Goal: Information Seeking & Learning: Learn about a topic

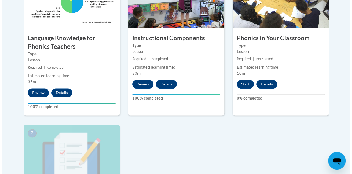
scroll to position [371, 0]
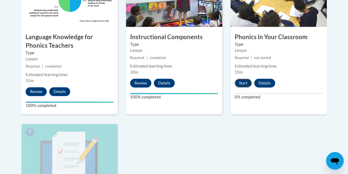
click at [245, 82] on button "Start" at bounding box center [243, 82] width 17 height 9
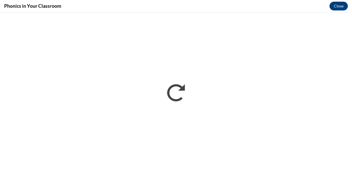
scroll to position [0, 0]
click at [313, 6] on div "Phonics in Your Classroom Close" at bounding box center [176, 6] width 352 height 12
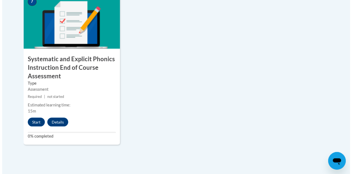
scroll to position [502, 0]
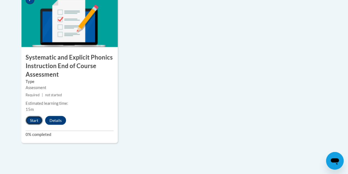
click at [33, 120] on button "Start" at bounding box center [34, 120] width 17 height 9
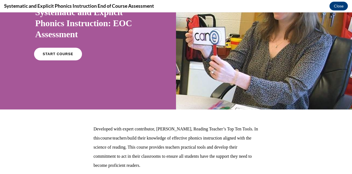
scroll to position [55, 0]
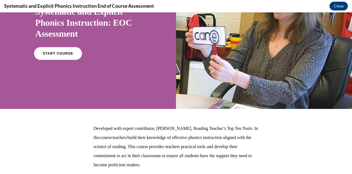
click at [59, 51] on link "START COURSE" at bounding box center [58, 53] width 48 height 13
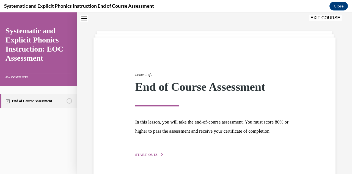
scroll to position [42, 0]
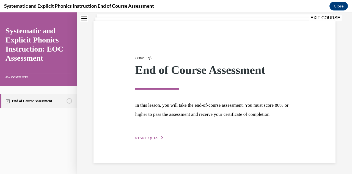
click at [151, 137] on span "START QUIZ" at bounding box center [146, 138] width 23 height 4
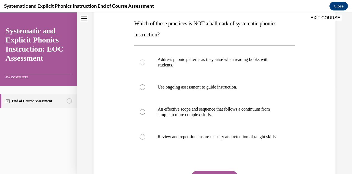
scroll to position [87, 0]
click at [192, 58] on p "Address phonic patterns as they arise when reading books with students." at bounding box center [219, 62] width 123 height 11
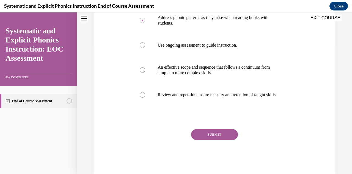
click at [207, 140] on button "SUBMIT" at bounding box center [214, 134] width 47 height 11
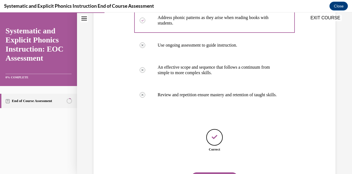
scroll to position [163, 0]
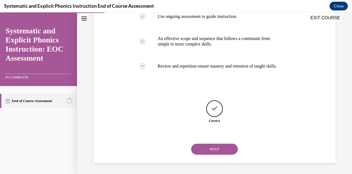
click at [209, 150] on button "NEXT" at bounding box center [214, 148] width 47 height 11
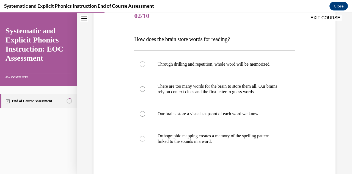
scroll to position [78, 0]
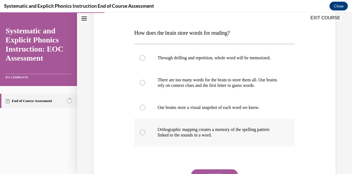
click at [212, 133] on p "Orthographic mapping creates a memory of the spelling pattern linked to the sou…" at bounding box center [219, 132] width 123 height 11
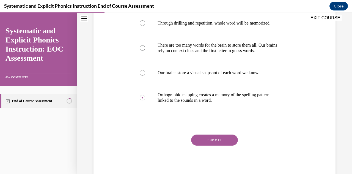
click at [211, 140] on button "SUBMIT" at bounding box center [214, 139] width 47 height 11
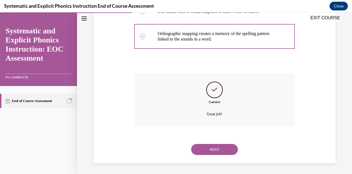
click at [208, 148] on button "NEXT" at bounding box center [214, 149] width 47 height 11
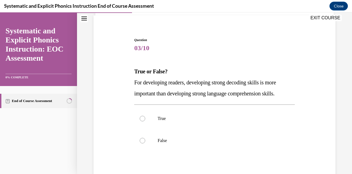
scroll to position [40, 0]
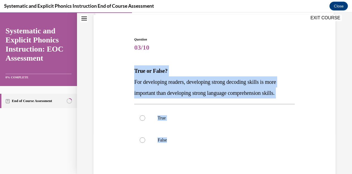
drag, startPoint x: 185, startPoint y: 157, endPoint x: 130, endPoint y: 74, distance: 99.3
click at [130, 74] on div "Question 03/10 True or False? For developing readers, developing strong decodin…" at bounding box center [214, 119] width 245 height 199
copy div "True or False? For developing readers, developing strong decoding skills is mor…"
click at [153, 133] on div at bounding box center [214, 140] width 160 height 22
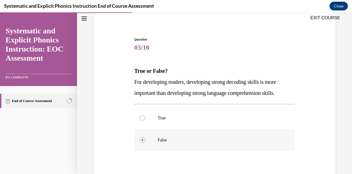
scroll to position [79, 0]
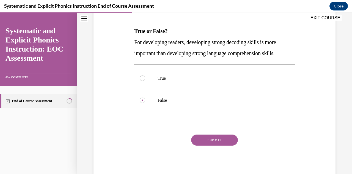
click at [201, 144] on button "SUBMIT" at bounding box center [214, 139] width 47 height 11
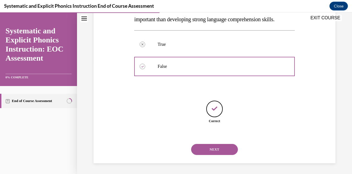
click at [203, 147] on button "NEXT" at bounding box center [214, 149] width 47 height 11
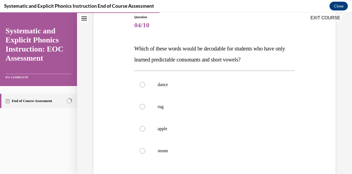
scroll to position [62, 0]
click at [195, 111] on div at bounding box center [214, 106] width 160 height 22
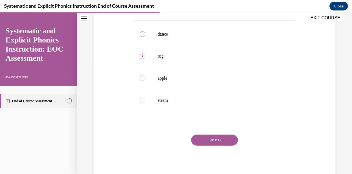
click at [207, 140] on button "SUBMIT" at bounding box center [214, 139] width 47 height 11
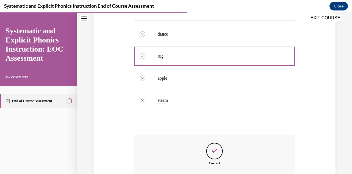
scroll to position [173, 0]
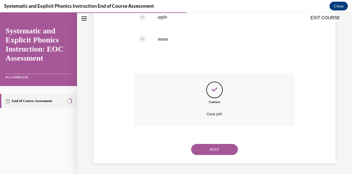
click at [209, 154] on button "NEXT" at bounding box center [214, 149] width 47 height 11
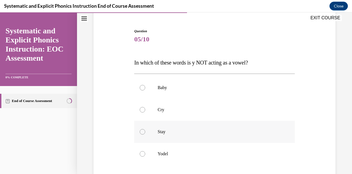
scroll to position [53, 0]
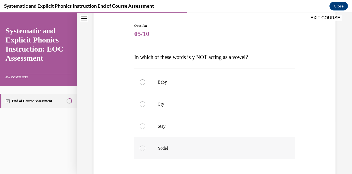
click at [207, 153] on div at bounding box center [214, 148] width 160 height 22
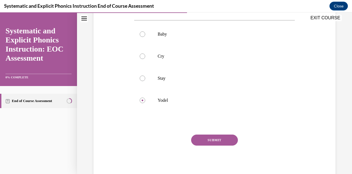
click at [210, 142] on button "SUBMIT" at bounding box center [214, 139] width 47 height 11
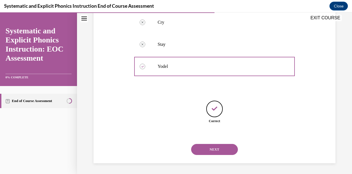
click at [212, 144] on button "NEXT" at bounding box center [214, 149] width 47 height 11
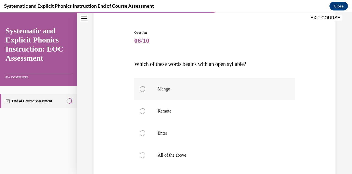
scroll to position [49, 0]
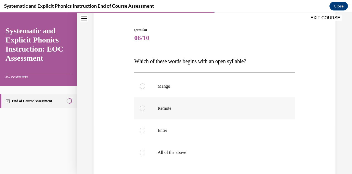
click at [161, 112] on div at bounding box center [214, 108] width 160 height 22
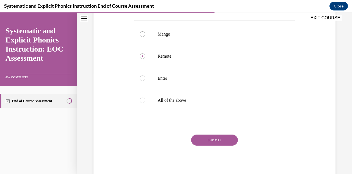
click at [207, 140] on button "SUBMIT" at bounding box center [214, 139] width 47 height 11
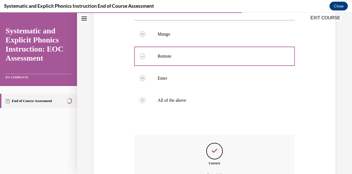
scroll to position [162, 0]
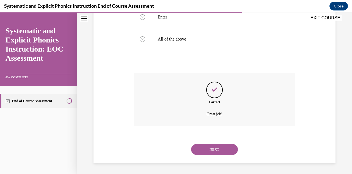
click at [207, 149] on button "NEXT" at bounding box center [214, 149] width 47 height 11
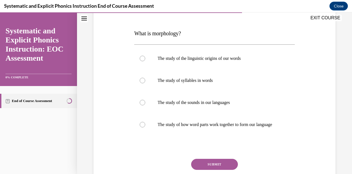
scroll to position [78, 0]
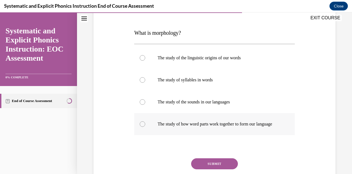
click at [177, 126] on p "The study of how word parts work together to form our language" at bounding box center [219, 124] width 123 height 6
click at [204, 169] on button "SUBMIT" at bounding box center [214, 163] width 47 height 11
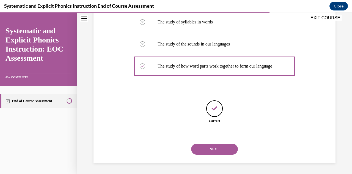
click at [204, 153] on button "NEXT" at bounding box center [214, 148] width 47 height 11
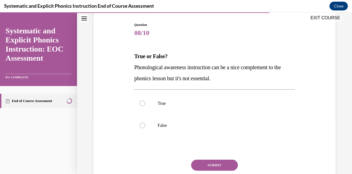
scroll to position [61, 0]
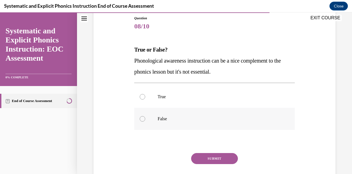
click at [166, 117] on p "False" at bounding box center [219, 119] width 123 height 6
click at [202, 155] on button "SUBMIT" at bounding box center [214, 158] width 47 height 11
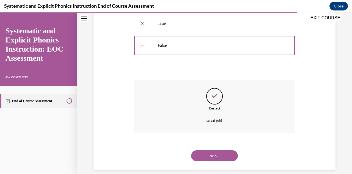
click at [205, 153] on button "NEXT" at bounding box center [214, 155] width 47 height 11
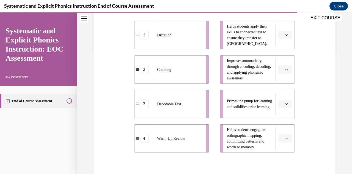
scroll to position [127, 0]
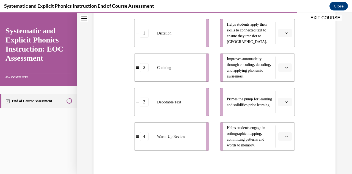
click at [282, 103] on span "Please select an option" at bounding box center [283, 102] width 2 height 6
click at [280, 156] on span "4" at bounding box center [279, 158] width 2 height 4
click at [285, 137] on icon "button" at bounding box center [286, 136] width 3 height 3
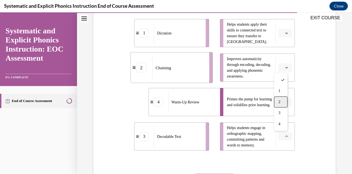
click at [280, 105] on div "2" at bounding box center [280, 101] width 13 height 11
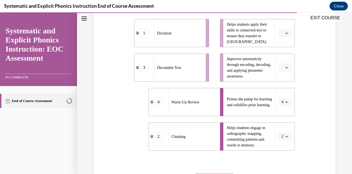
click at [280, 71] on button "button" at bounding box center [284, 67] width 13 height 8
click at [282, 115] on div "3" at bounding box center [280, 112] width 13 height 11
click at [281, 40] on li "Helps students apply their skills to connected text to ensure they transfer to …" at bounding box center [257, 33] width 75 height 28
click at [285, 34] on span "button" at bounding box center [287, 33] width 4 height 4
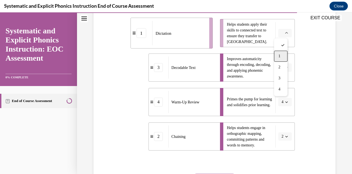
click at [279, 56] on span "1" at bounding box center [279, 56] width 2 height 4
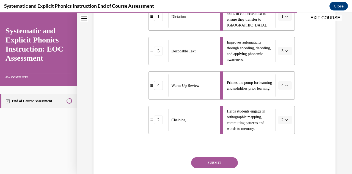
scroll to position [166, 0]
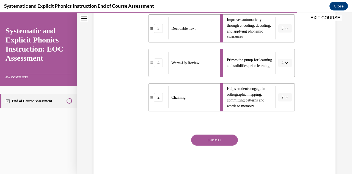
click at [226, 139] on button "SUBMIT" at bounding box center [214, 139] width 47 height 11
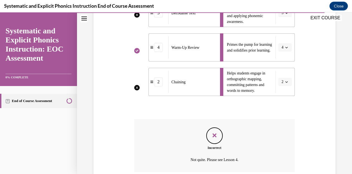
scroll to position [227, 0]
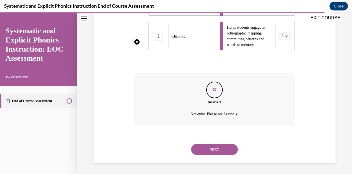
click at [213, 150] on button "NEXT" at bounding box center [214, 149] width 47 height 11
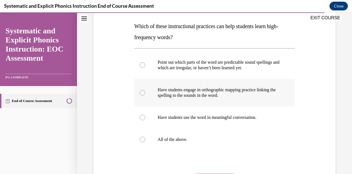
scroll to position [86, 0]
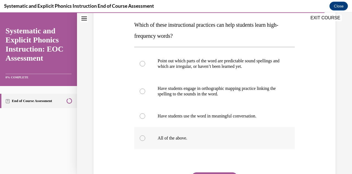
click at [186, 132] on div at bounding box center [214, 138] width 160 height 22
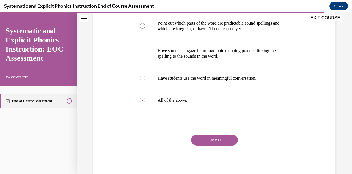
click at [207, 141] on button "SUBMIT" at bounding box center [214, 139] width 47 height 11
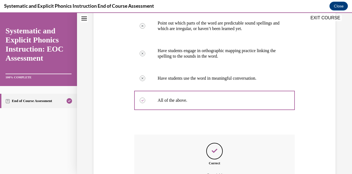
scroll to position [184, 0]
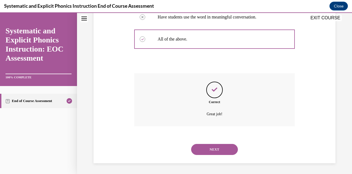
click at [203, 147] on button "NEXT" at bounding box center [214, 149] width 47 height 11
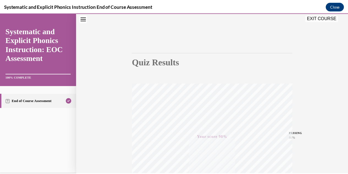
scroll to position [22, 0]
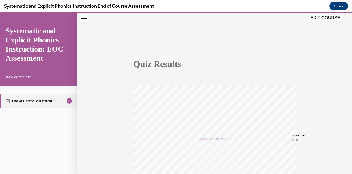
click at [330, 18] on button "EXIT COURSE" at bounding box center [325, 18] width 33 height 7
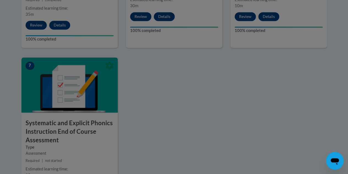
scroll to position [438, 0]
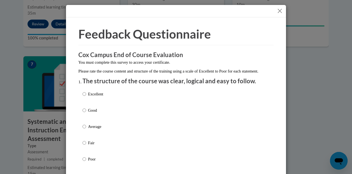
click at [278, 11] on button "Close" at bounding box center [280, 10] width 7 height 7
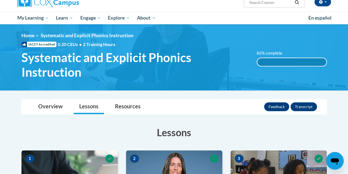
scroll to position [0, 0]
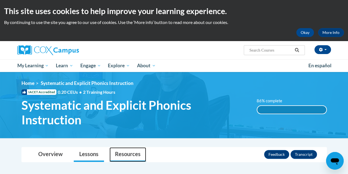
click at [132, 153] on link "Resources" at bounding box center [128, 154] width 37 height 15
click at [99, 153] on link "Lessons" at bounding box center [89, 154] width 30 height 15
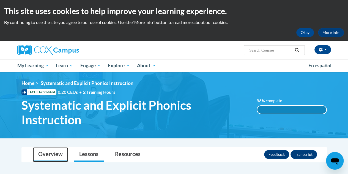
click at [60, 154] on link "Overview" at bounding box center [50, 154] width 35 height 15
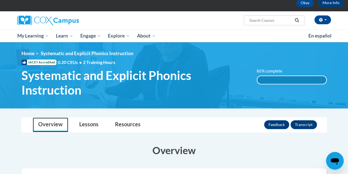
scroll to position [15, 0]
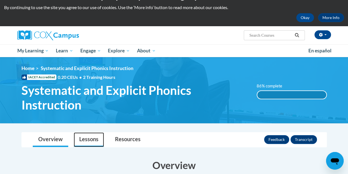
click at [95, 136] on link "Lessons" at bounding box center [89, 139] width 30 height 15
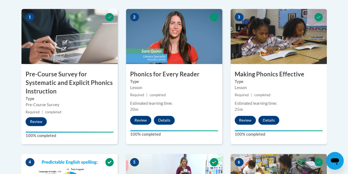
scroll to position [185, 0]
